Goal: Task Accomplishment & Management: Manage account settings

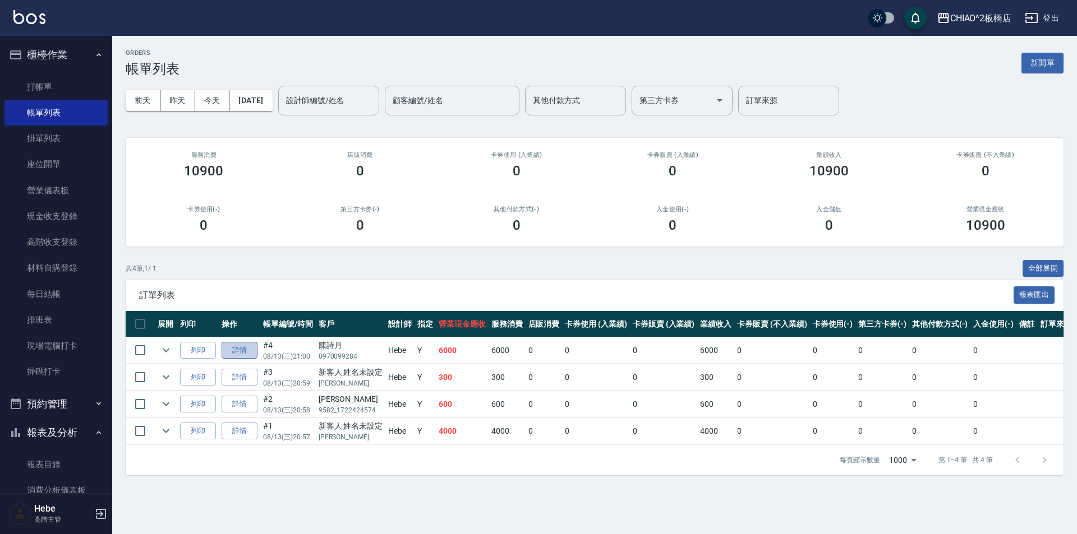
click at [252, 350] on link "詳情" at bounding box center [239, 350] width 36 height 17
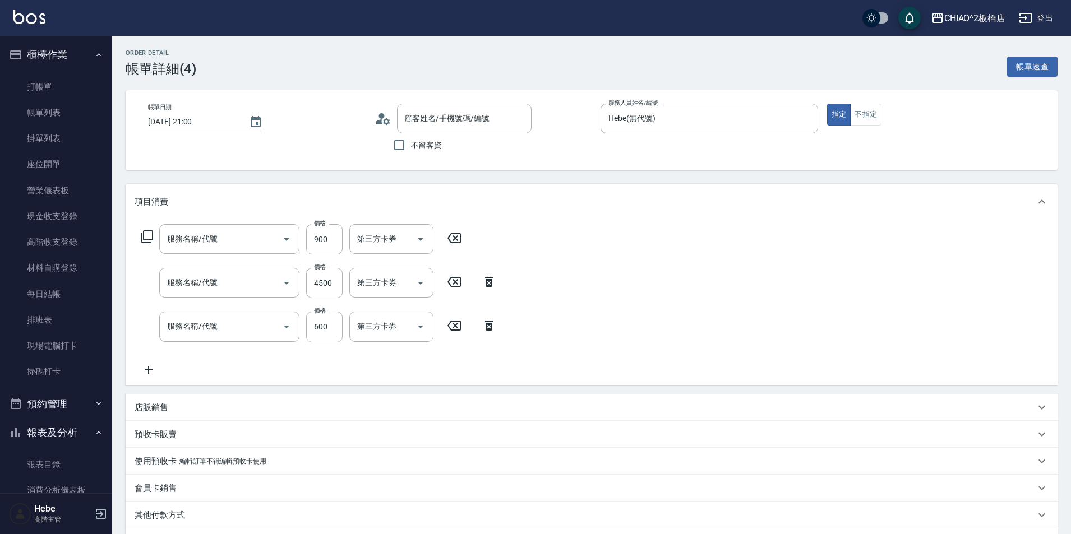
type input "[DATE] 21:00"
type input "Hebe(無代號)"
type input "[PERSON_NAME]/0970099284/null"
type input "哥德式絲柔(143016)"
type input "線條染4500(96675)"
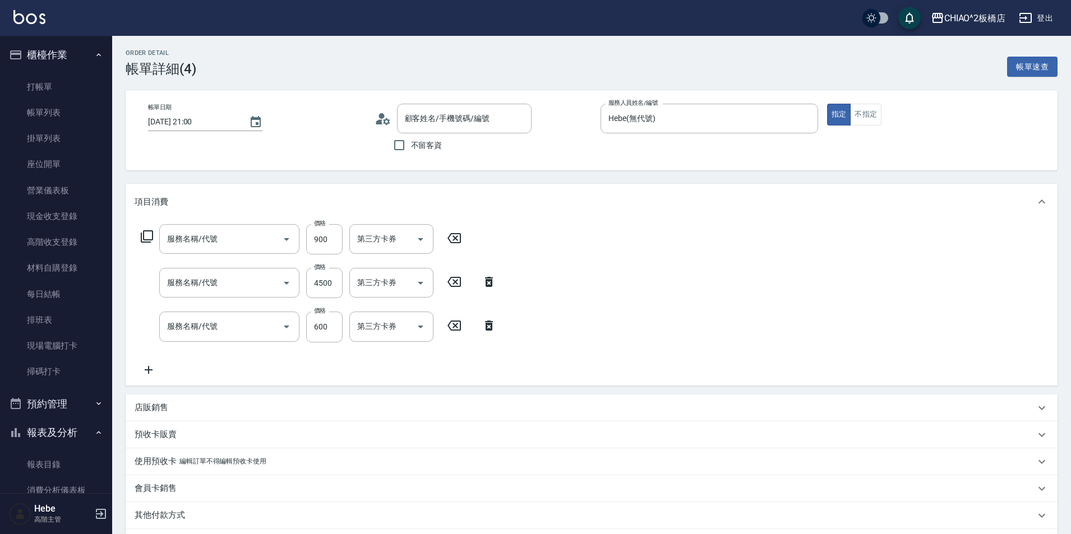
type input "洗剪指定600(96678)"
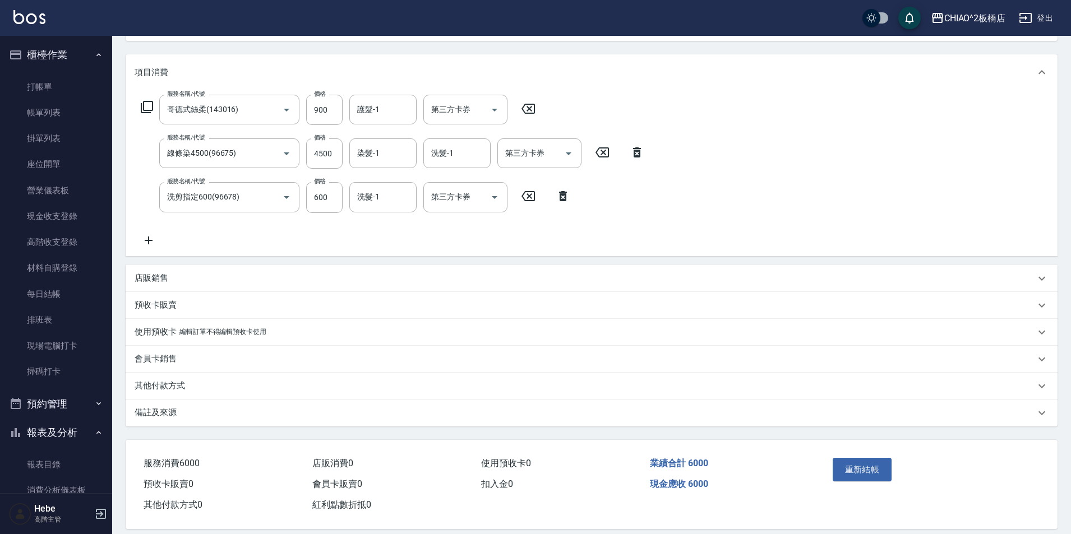
scroll to position [143, 0]
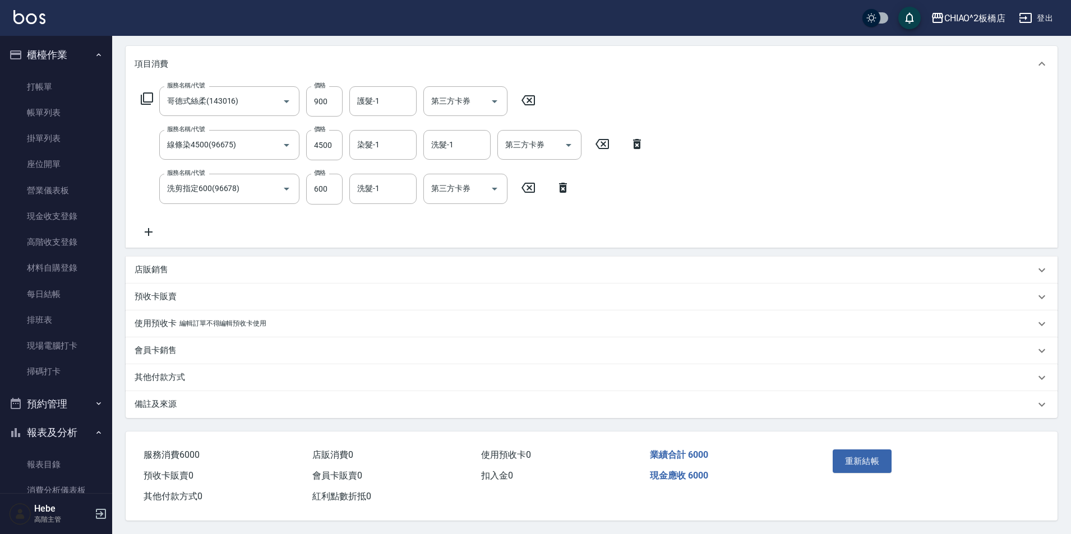
click at [160, 401] on p "備註及來源" at bounding box center [156, 405] width 42 height 12
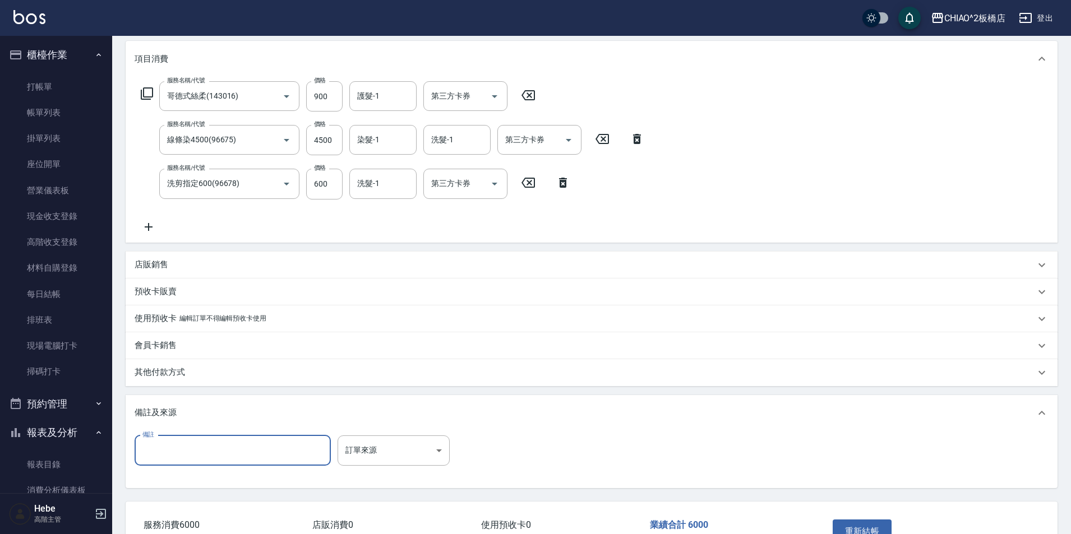
click at [164, 457] on input "備註" at bounding box center [233, 451] width 196 height 30
type input "女兒漸層藍綠/吹瞟(100cc+6%+o/w30+o/C+o/187各10+080.10)整頭"
click at [553, 362] on div "其他付款方式" at bounding box center [592, 372] width 932 height 27
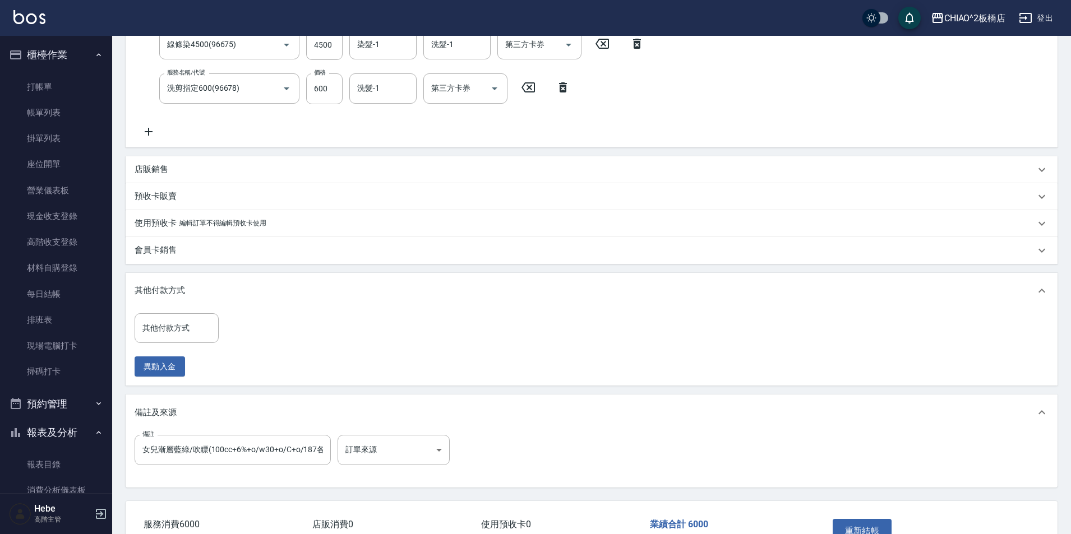
scroll to position [313, 0]
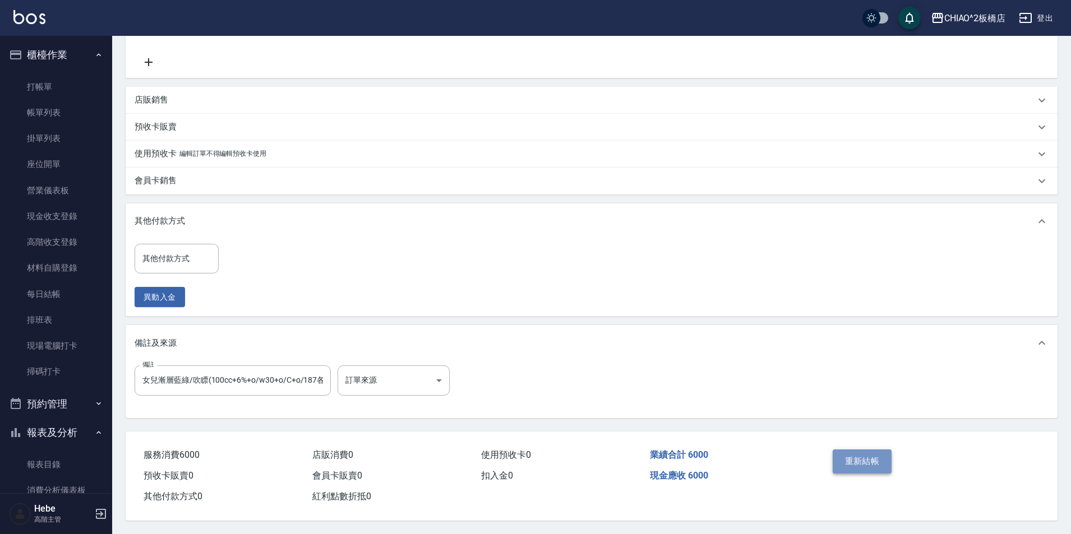
click at [863, 460] on button "重新結帳" at bounding box center [862, 462] width 59 height 24
